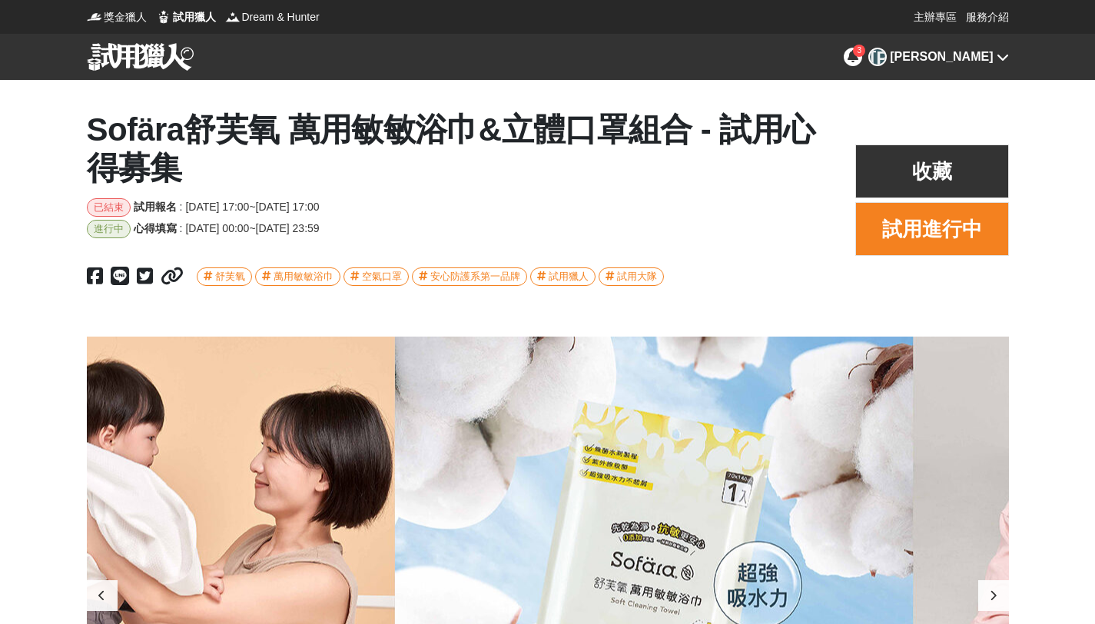
click at [858, 56] on icon at bounding box center [853, 56] width 11 height 12
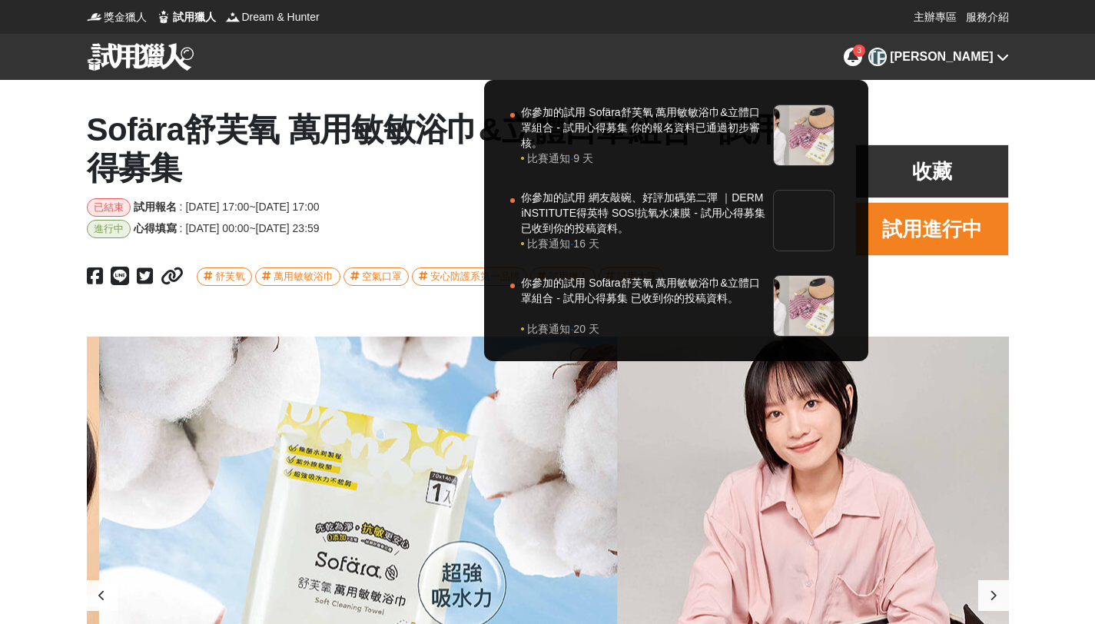
scroll to position [0, 922]
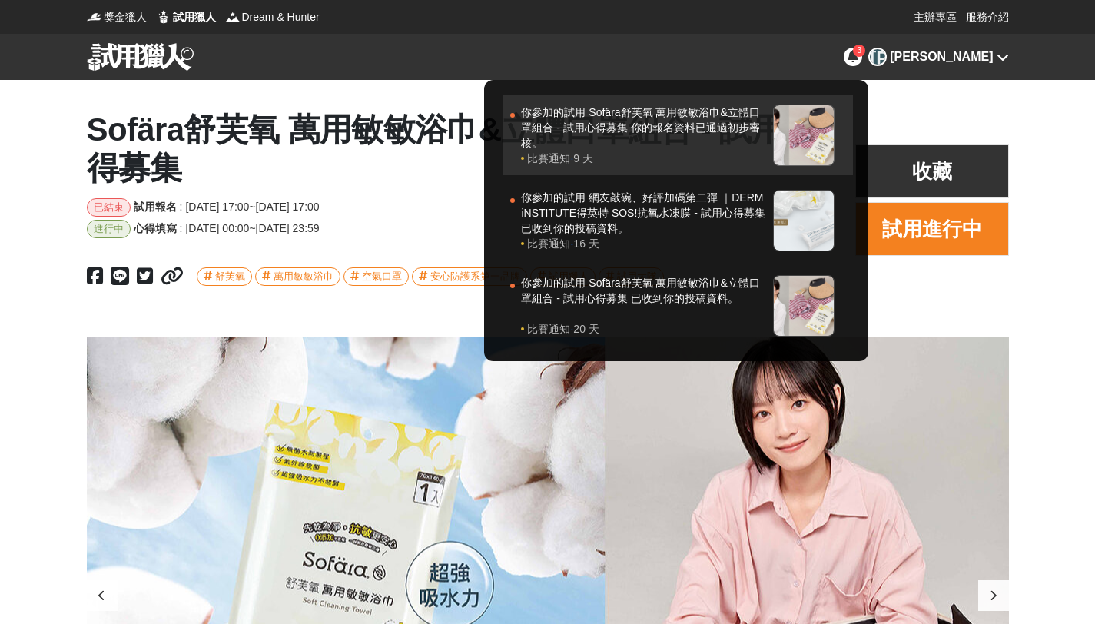
click at [765, 144] on div "你參加的試用 Sofära舒芙氧 萬用敏敏浴巾&立體口罩組合 - 試用心得募集 你的報名資料已通過初步審核。" at bounding box center [643, 128] width 244 height 46
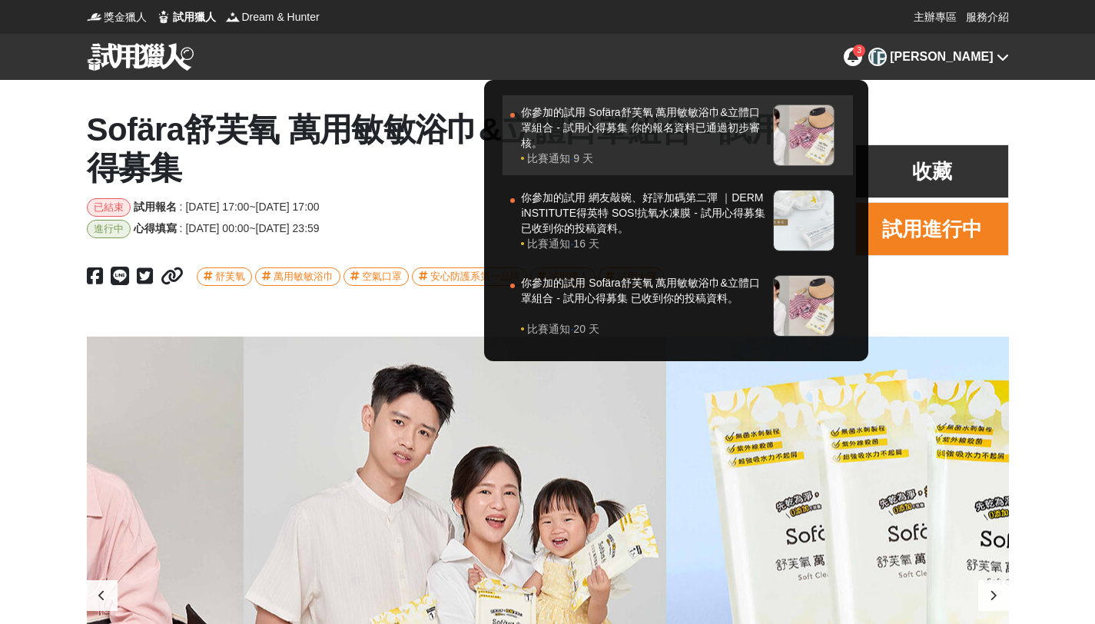
scroll to position [0, 1766]
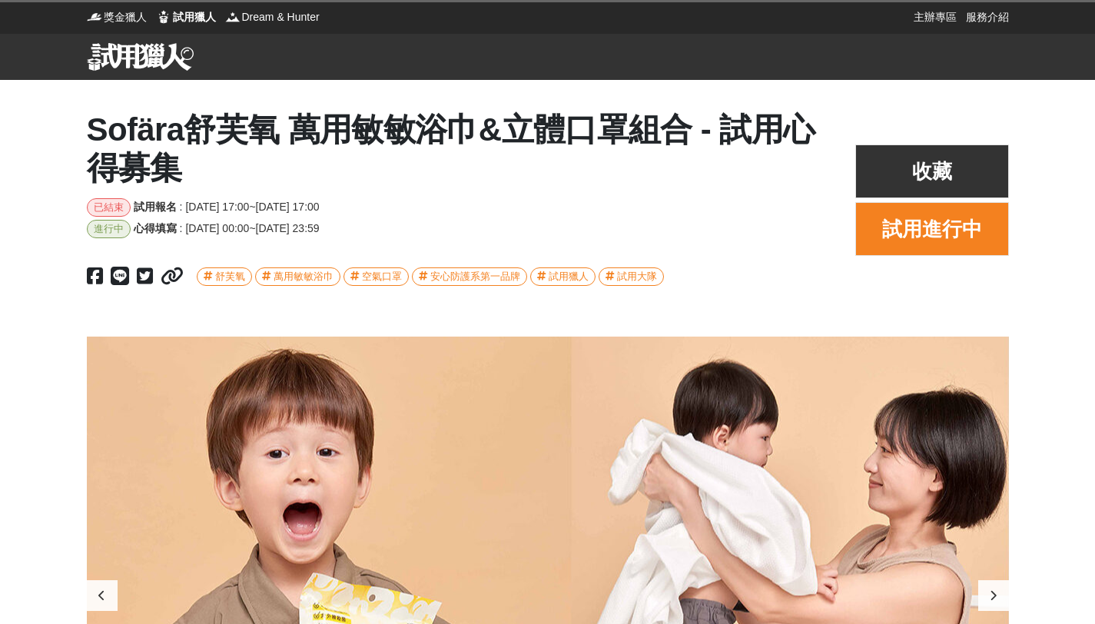
click at [950, 224] on button "試用進行中" at bounding box center [932, 229] width 154 height 54
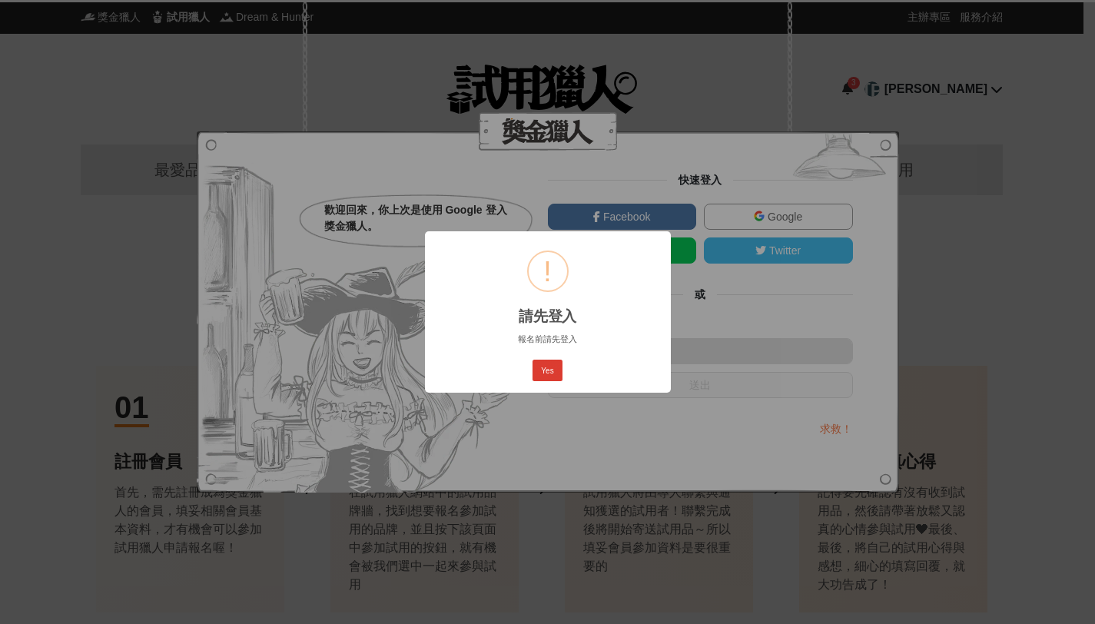
click at [558, 373] on button "Yes" at bounding box center [547, 371] width 29 height 22
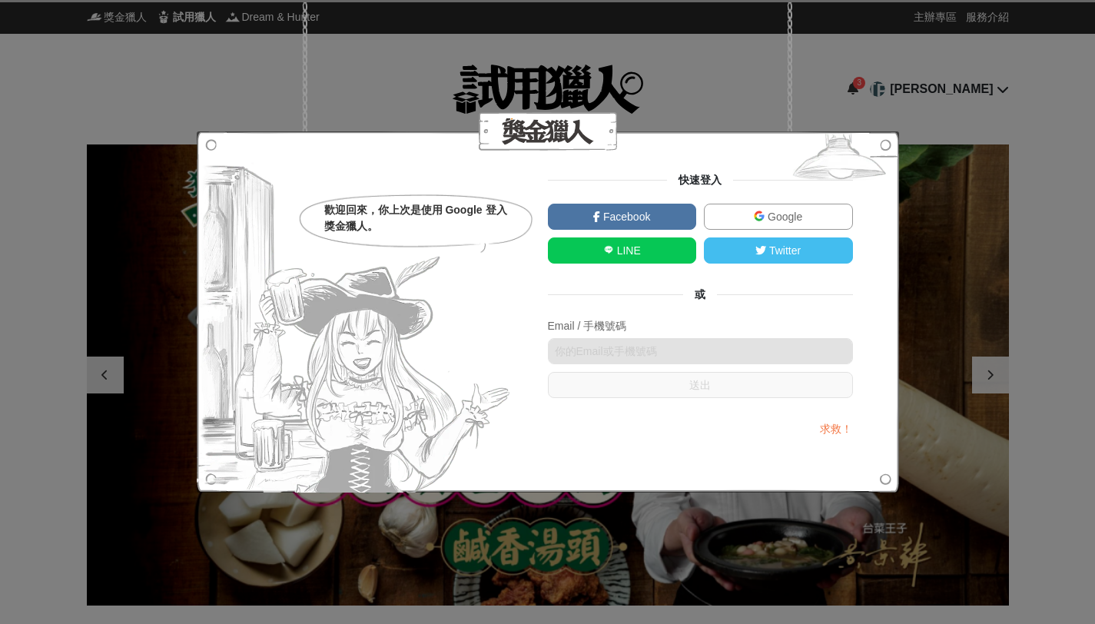
click at [768, 214] on span "Google" at bounding box center [784, 217] width 38 height 12
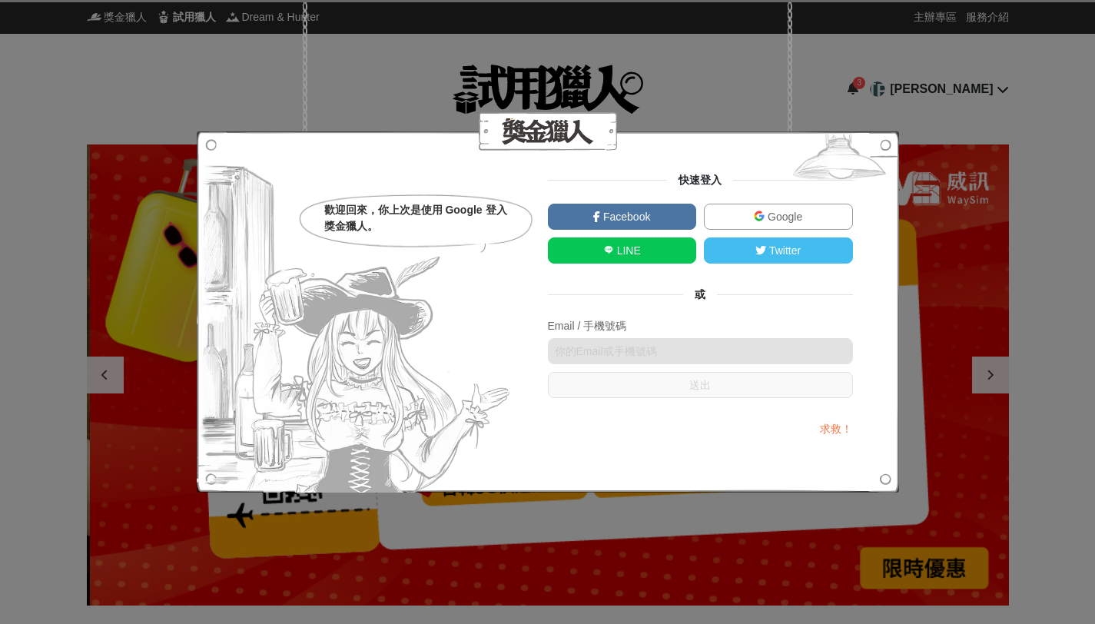
scroll to position [0, 922]
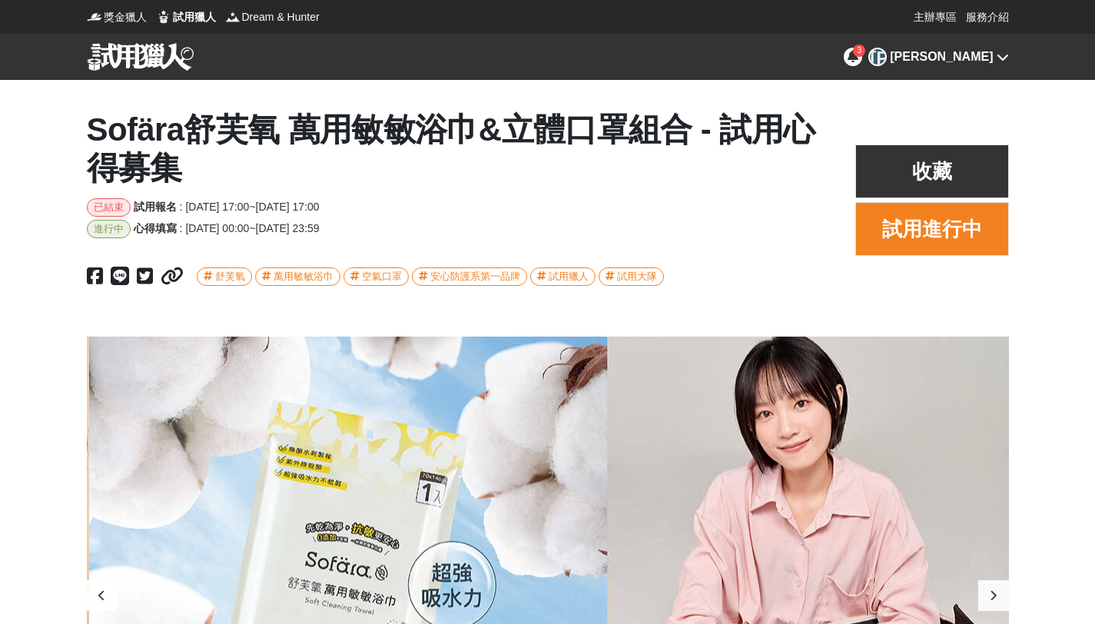
scroll to position [0, 922]
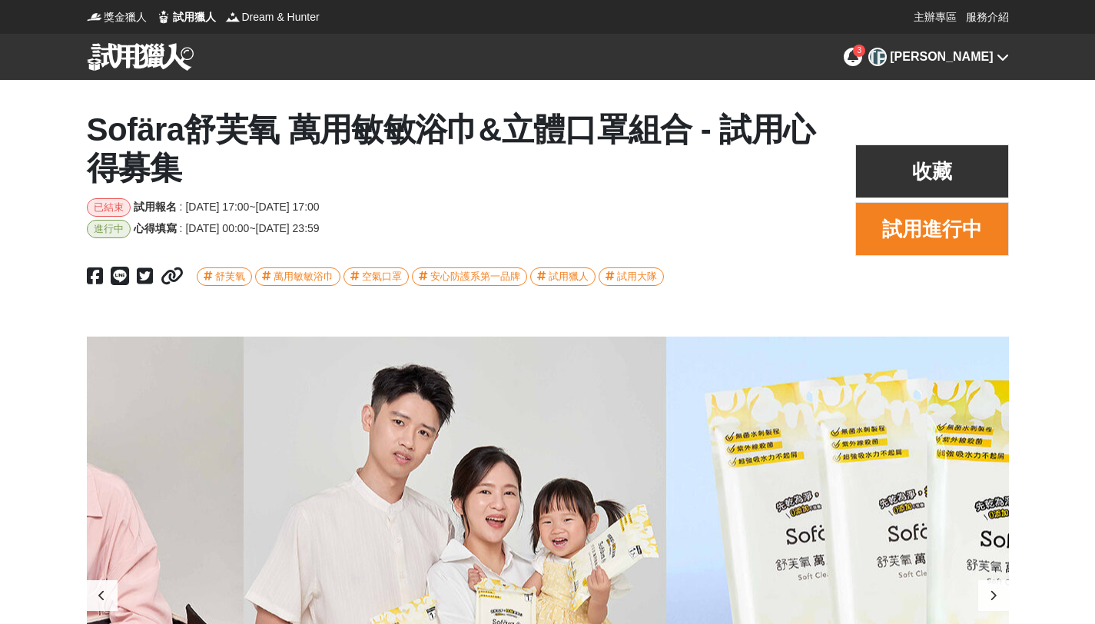
click at [928, 217] on button "試用進行中" at bounding box center [932, 229] width 154 height 54
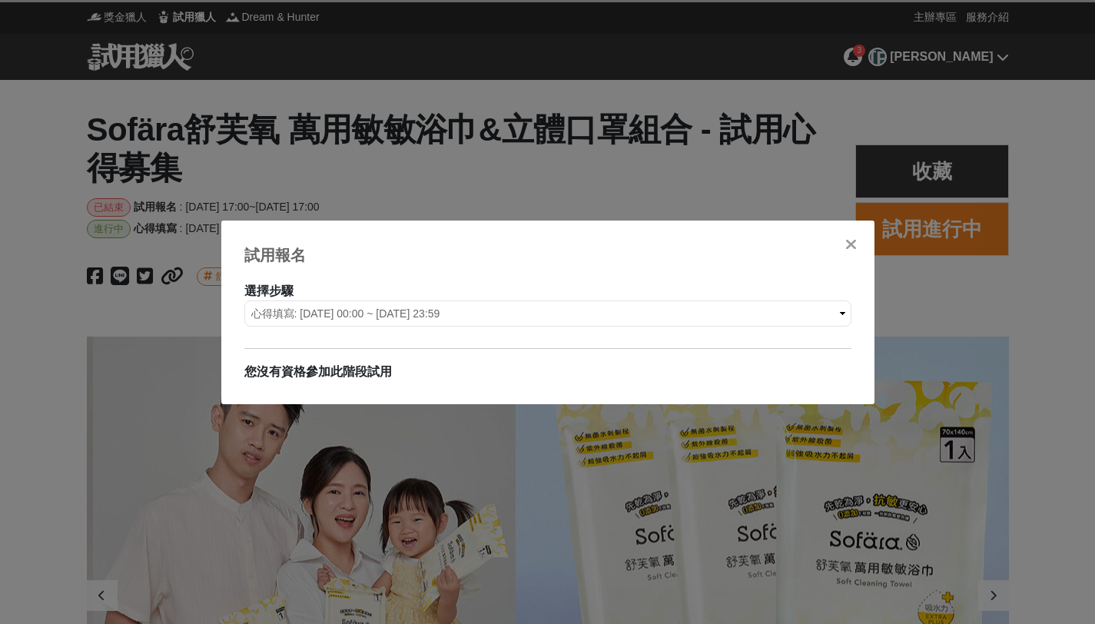
scroll to position [0, 1844]
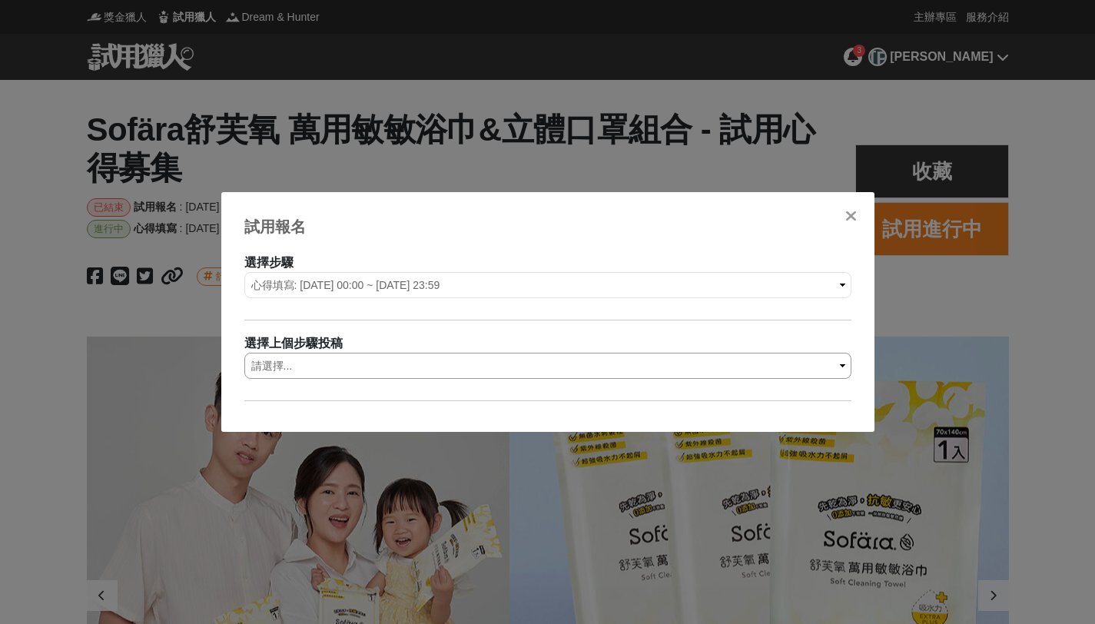
click at [460, 360] on select "請選擇... 試用報名: 報名序號-1157" at bounding box center [547, 366] width 607 height 26
select select "1157"
click at [244, 353] on select "請選擇... 試用報名: 報名序號-1157" at bounding box center [547, 366] width 607 height 26
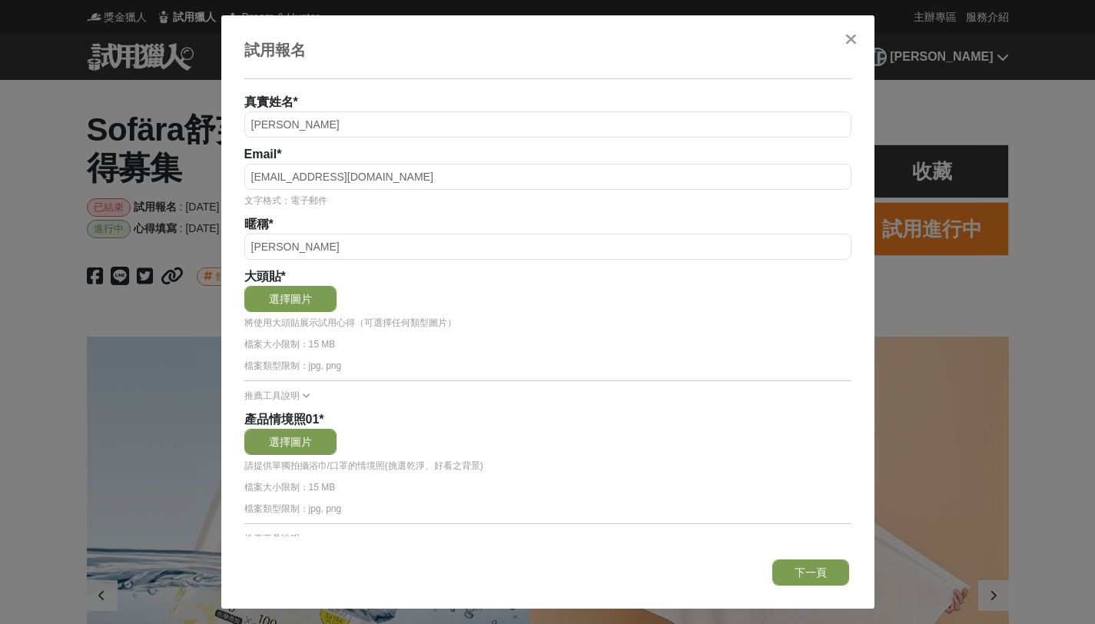
scroll to position [154, 0]
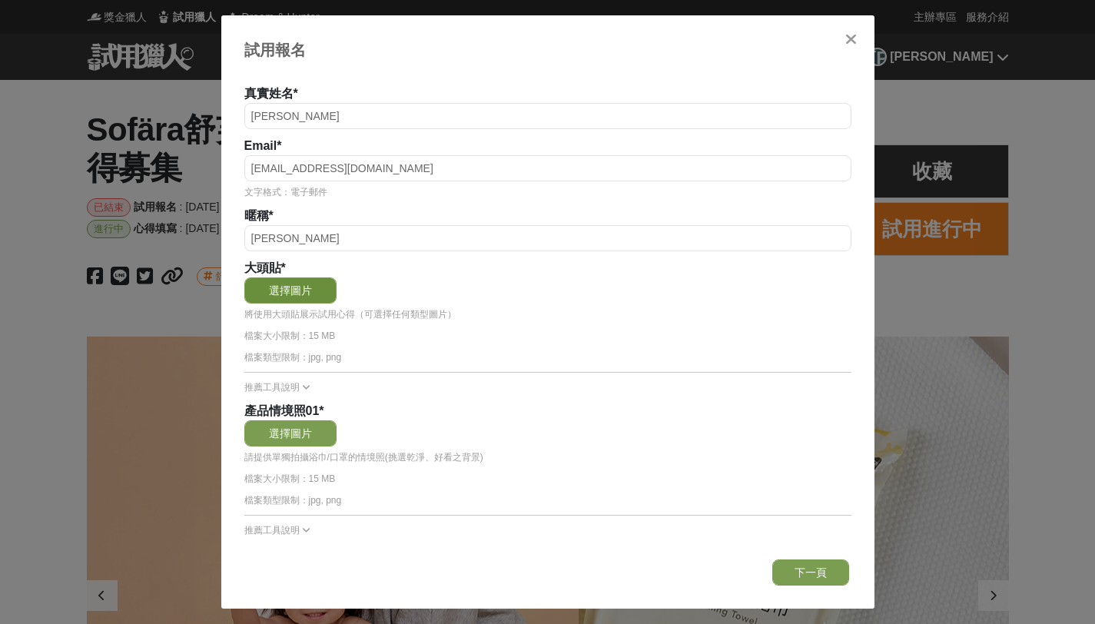
click at [281, 300] on button "選擇圖片" at bounding box center [290, 290] width 92 height 26
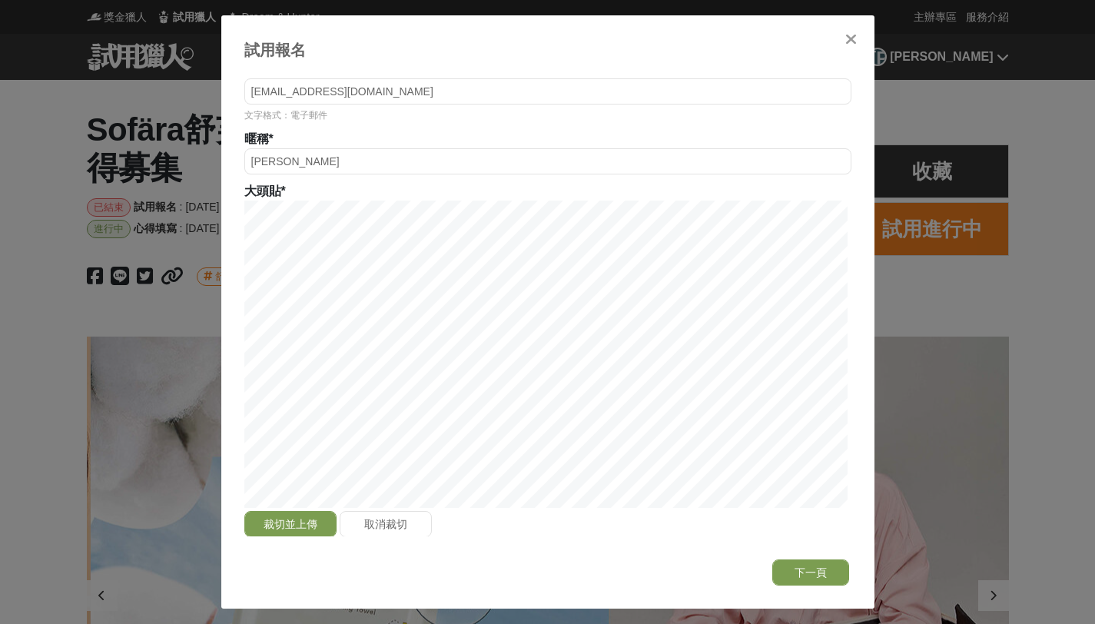
scroll to position [0, 922]
click at [694, 520] on div "裁切並上傳 取消裁切" at bounding box center [547, 369] width 607 height 337
click at [280, 519] on button "裁切並上傳" at bounding box center [290, 524] width 92 height 26
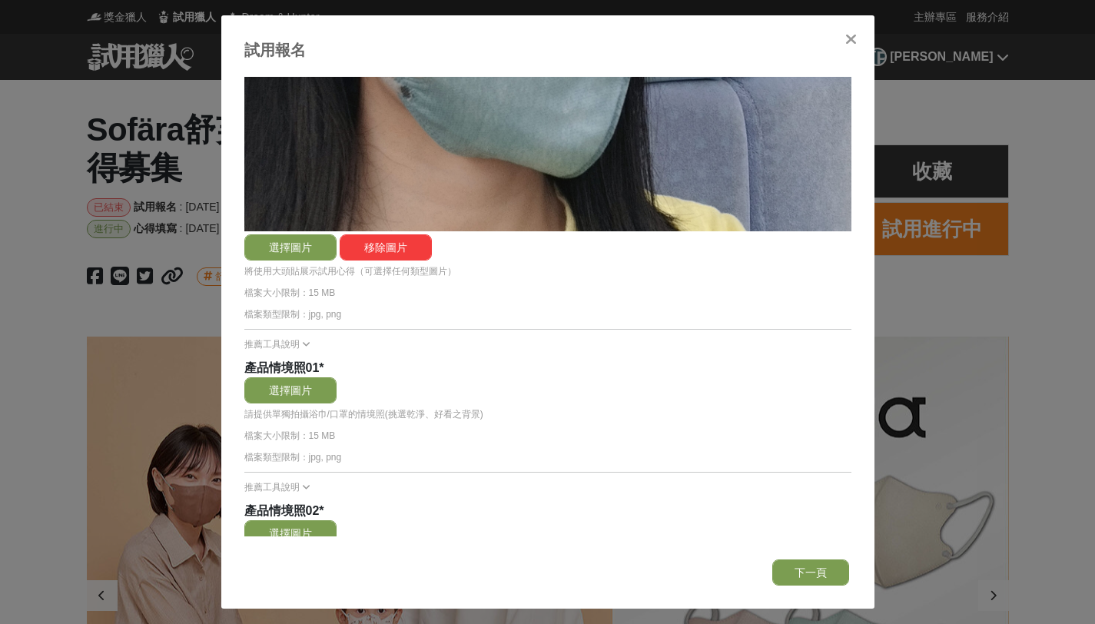
scroll to position [845, 0]
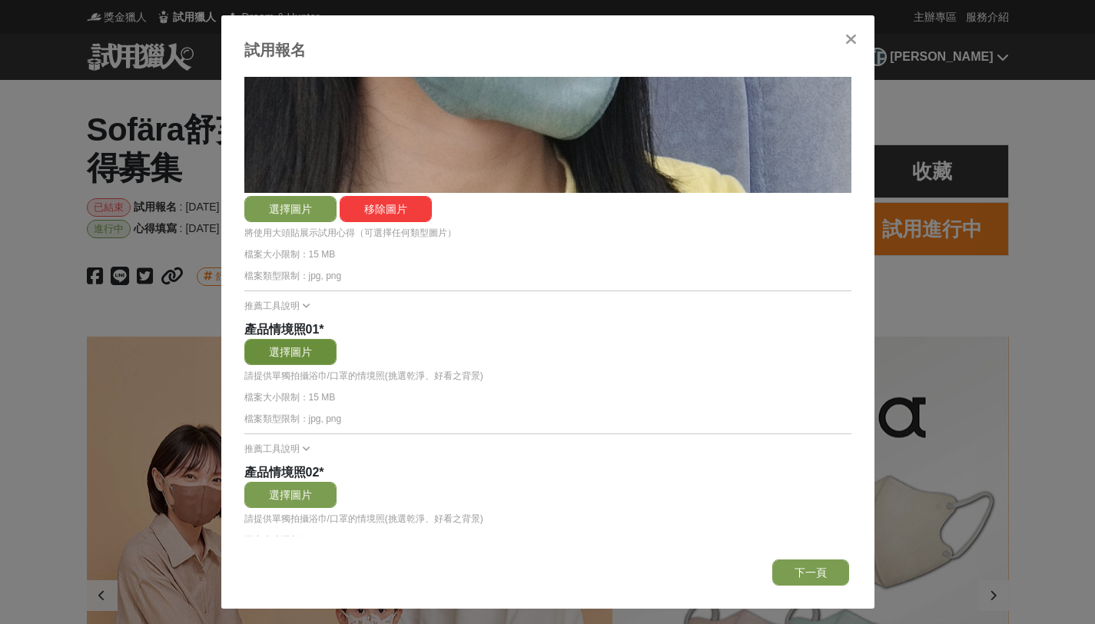
click at [295, 347] on button "選擇圖片" at bounding box center [290, 352] width 92 height 26
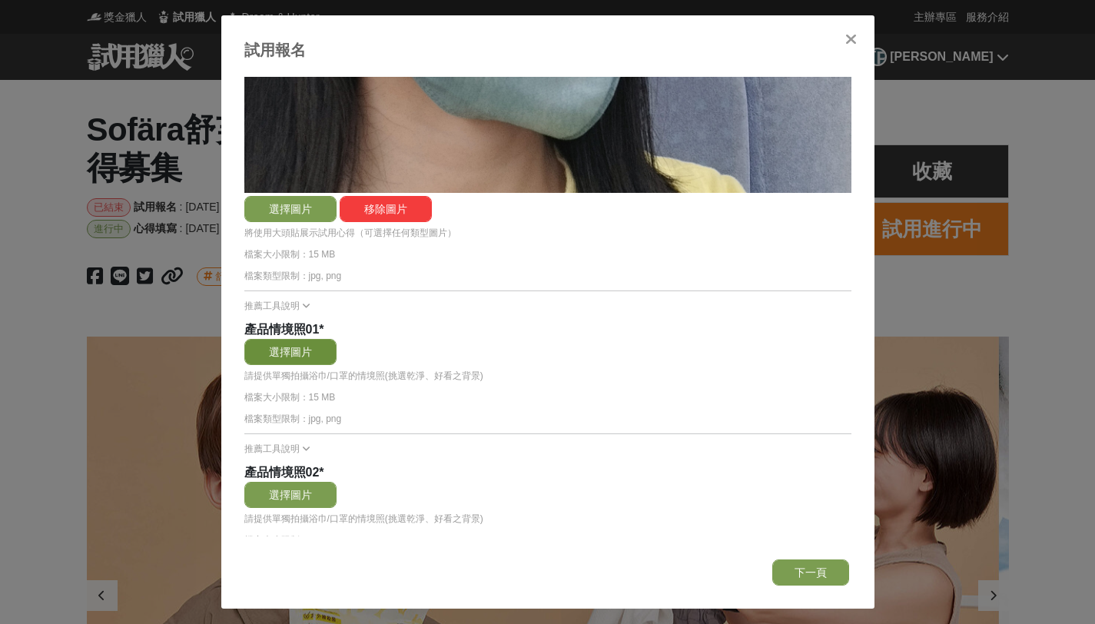
scroll to position [0, 0]
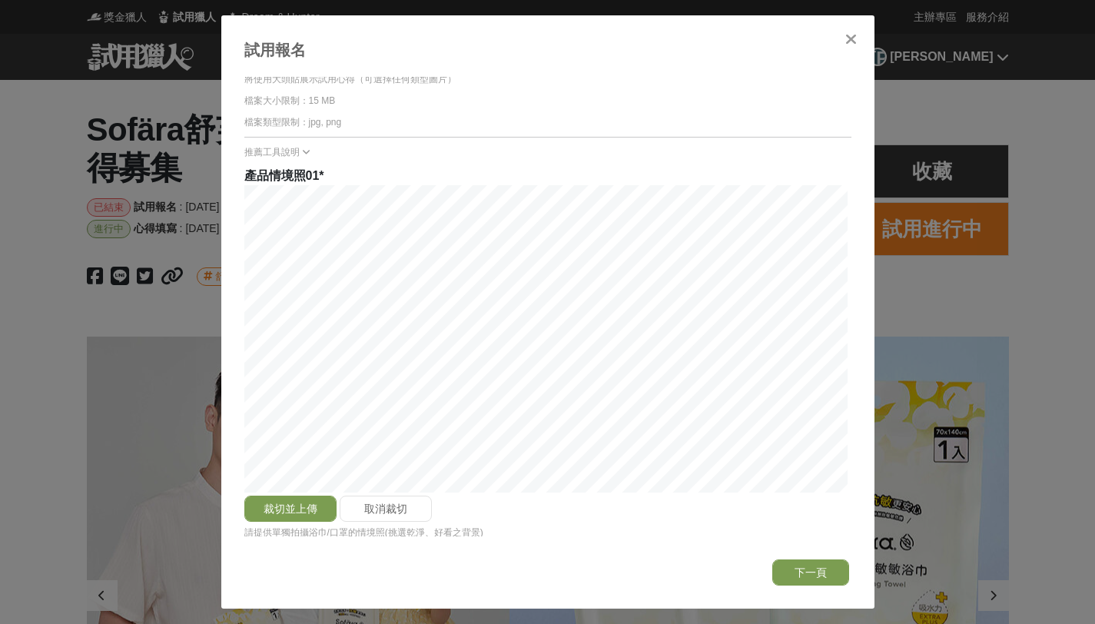
click at [701, 492] on div "裁切並上傳 取消裁切" at bounding box center [547, 353] width 607 height 337
click at [310, 502] on button "裁切並上傳" at bounding box center [290, 509] width 92 height 26
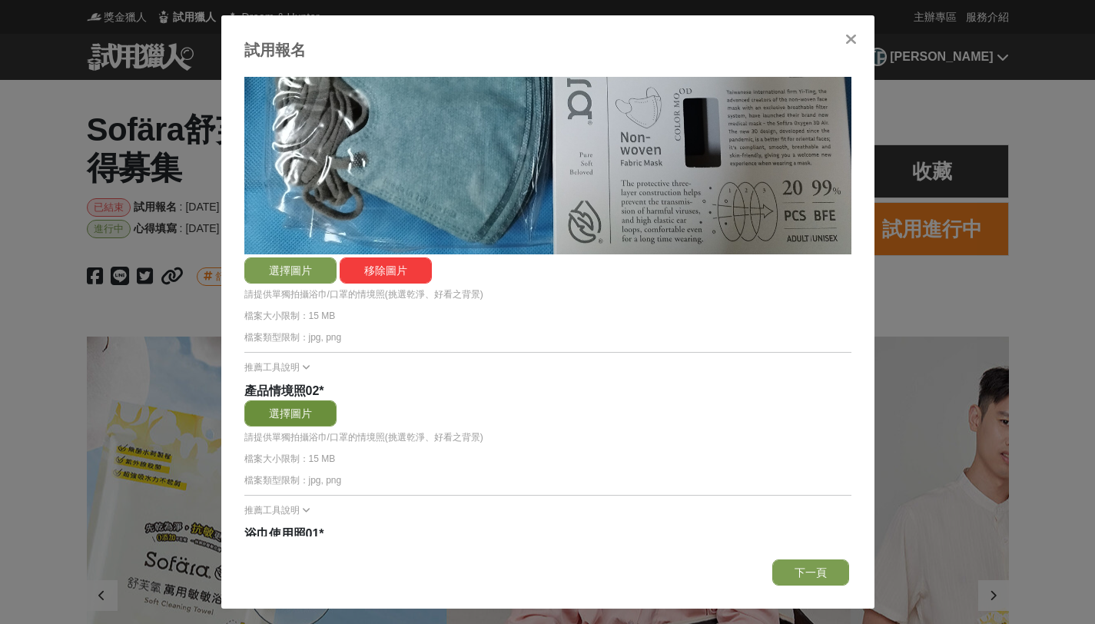
click at [312, 404] on button "選擇圖片" at bounding box center [290, 413] width 92 height 26
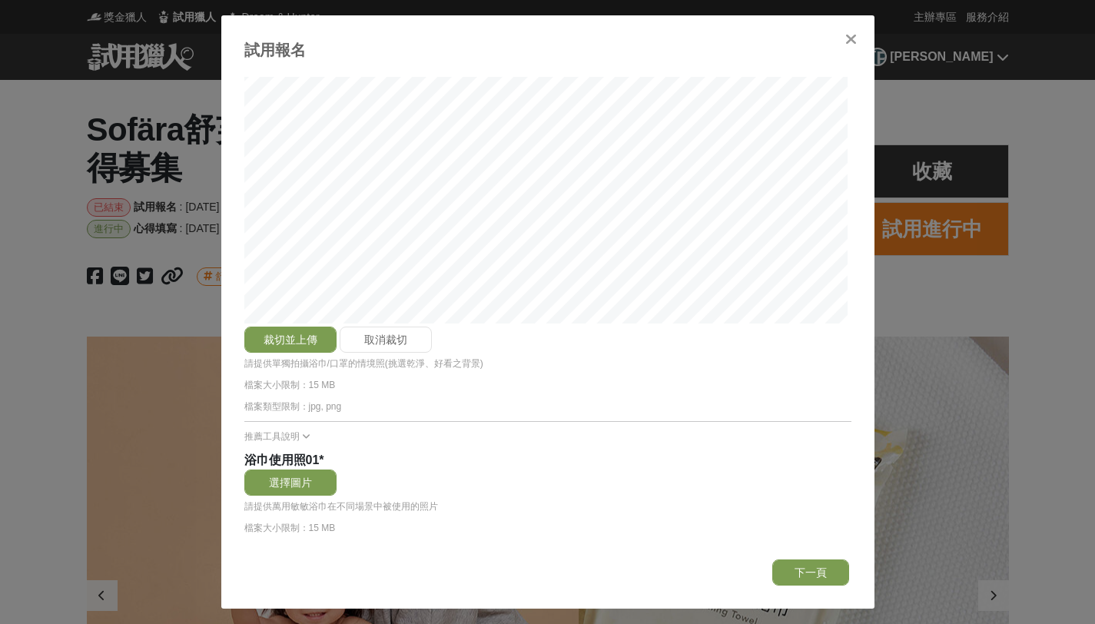
click at [716, 320] on div "裁切並上傳 取消裁切" at bounding box center [547, 184] width 607 height 337
click at [304, 332] on button "裁切並上傳" at bounding box center [290, 340] width 92 height 26
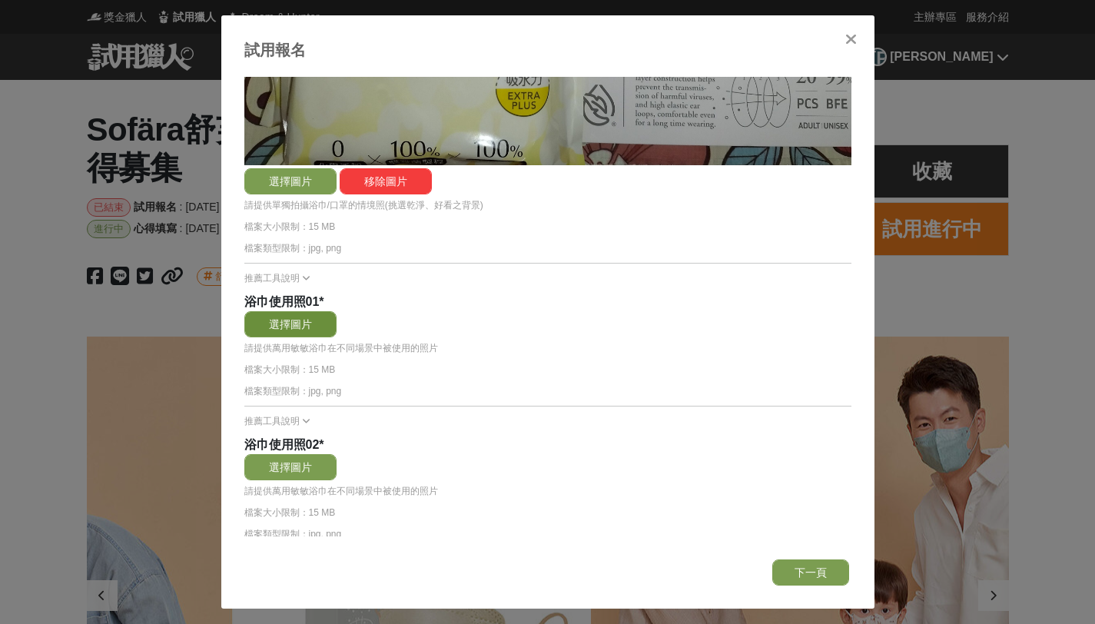
click at [287, 311] on button "選擇圖片" at bounding box center [290, 324] width 92 height 26
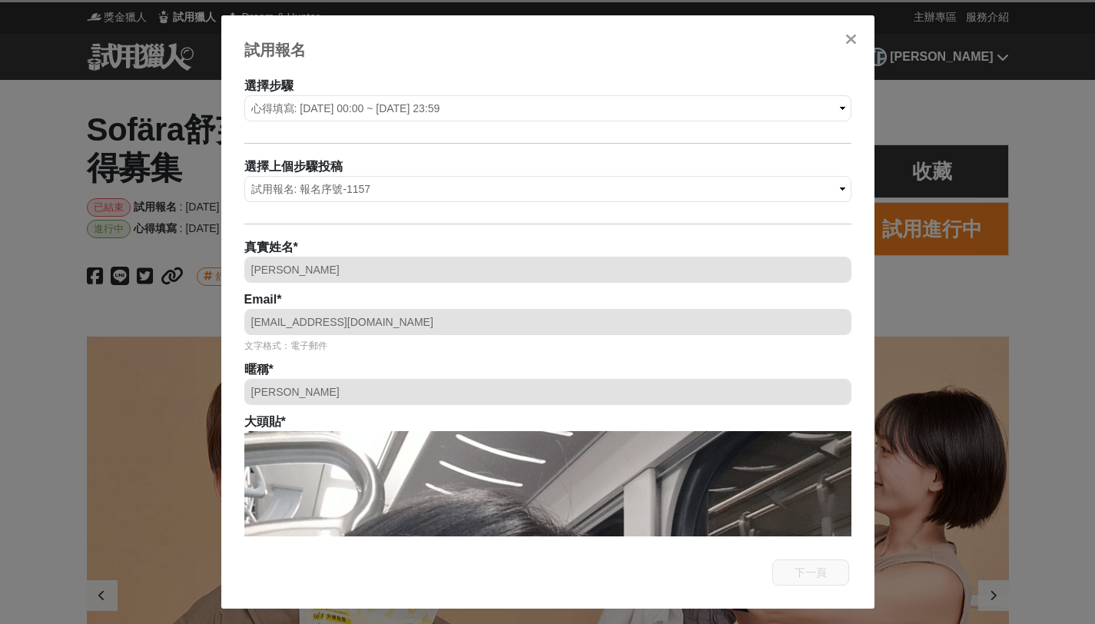
select select "1157"
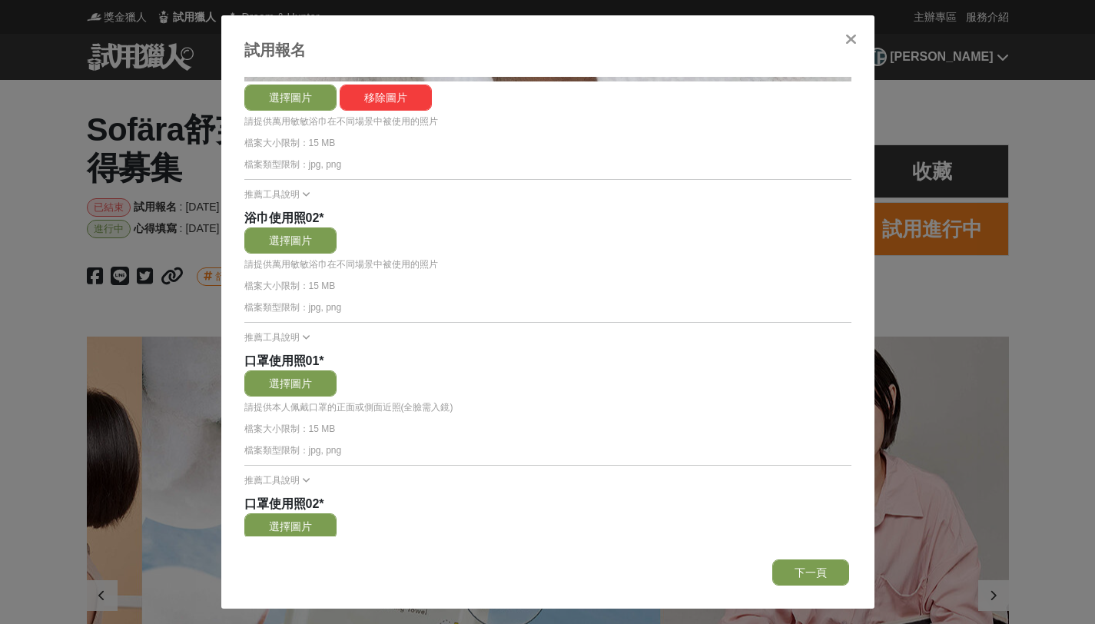
scroll to position [0, 922]
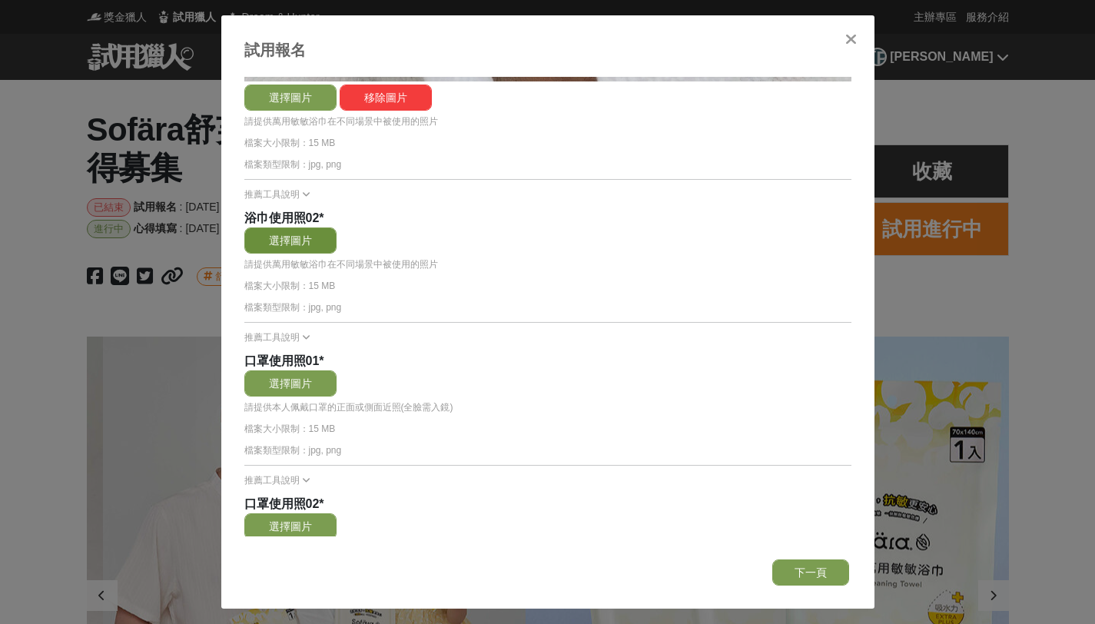
click at [287, 234] on button "選擇圖片" at bounding box center [290, 240] width 92 height 26
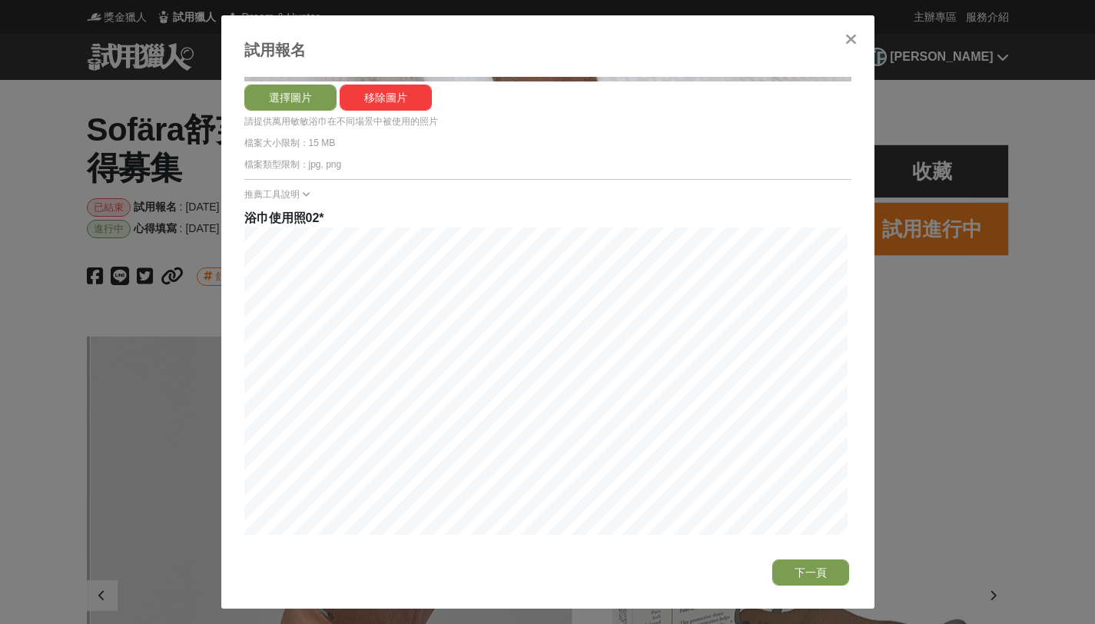
scroll to position [0, 5533]
click at [683, 526] on div "裁切並上傳 取消裁切" at bounding box center [547, 395] width 607 height 337
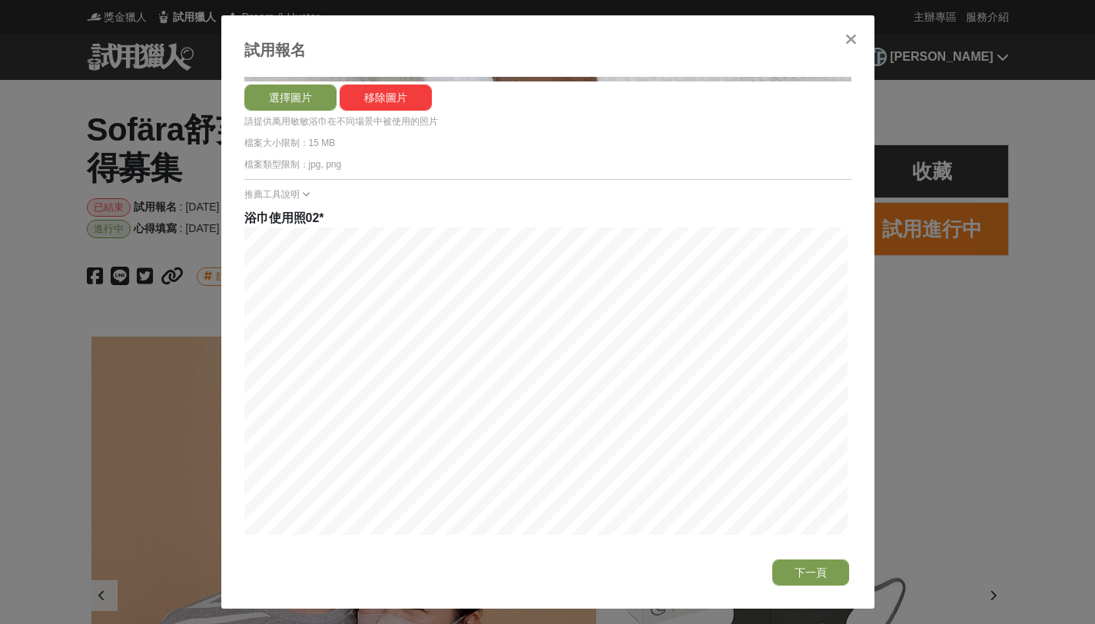
scroll to position [0, 6456]
click at [308, 538] on button "裁切並上傳" at bounding box center [290, 551] width 92 height 26
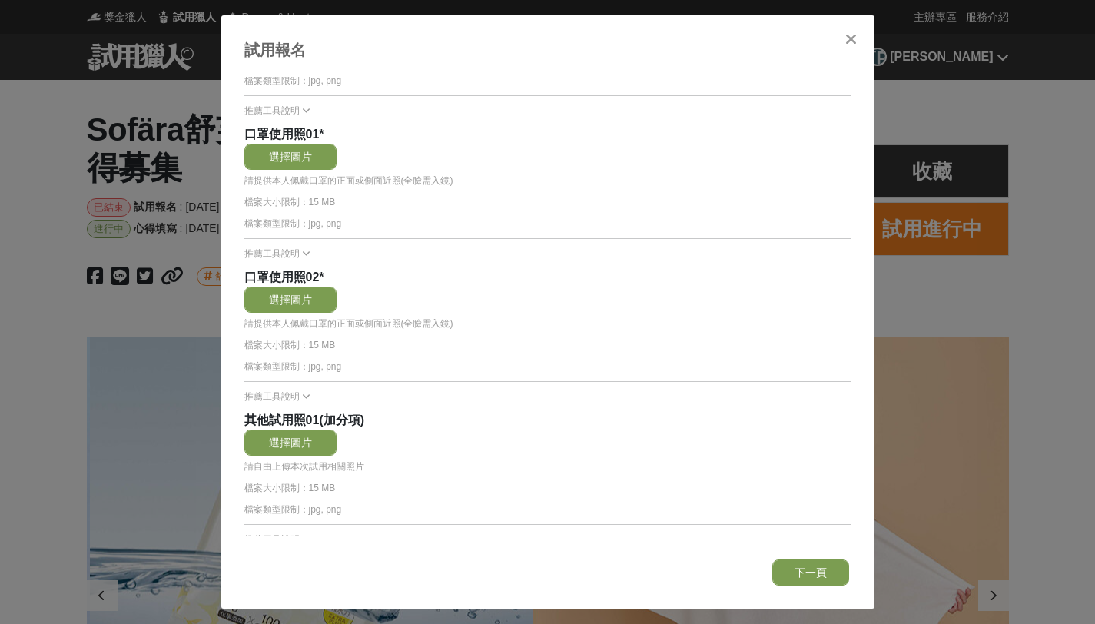
scroll to position [0, 2767]
click at [309, 144] on button "選擇圖片" at bounding box center [290, 157] width 92 height 26
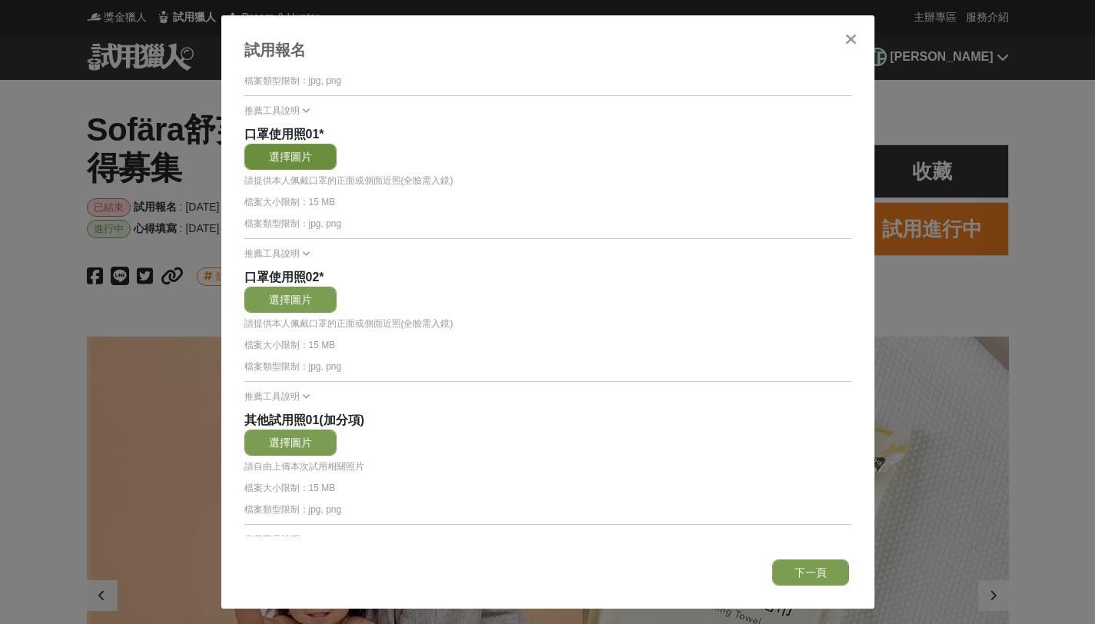
scroll to position [0, 3689]
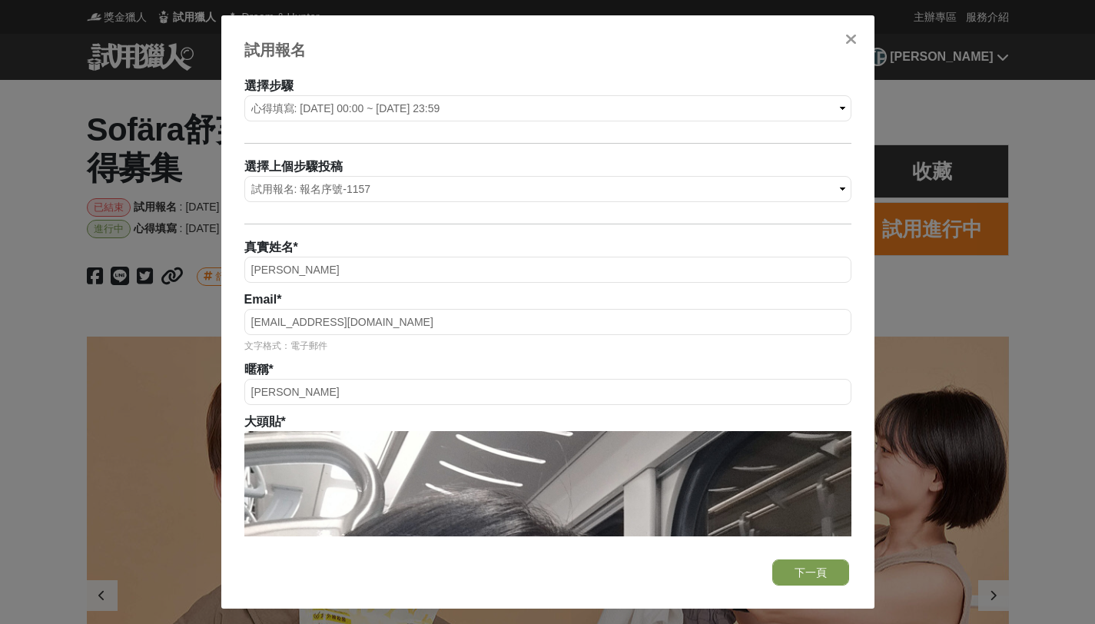
select select "1157"
